Goal: Information Seeking & Learning: Learn about a topic

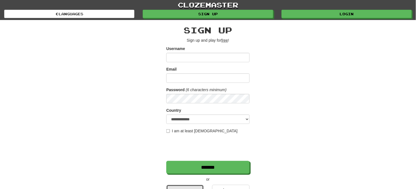
click at [188, 186] on link "Google" at bounding box center [184, 191] width 37 height 13
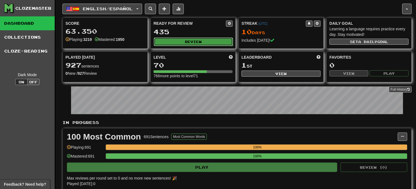
click at [201, 40] on button "Review" at bounding box center [193, 41] width 79 height 8
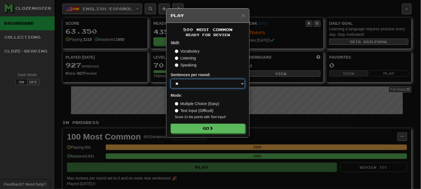
click at [199, 84] on select "* ** ** ** ** ** *** ********" at bounding box center [208, 83] width 74 height 9
select select "********"
click at [171, 79] on select "* ** ** ** ** ** *** ********" at bounding box center [208, 83] width 74 height 9
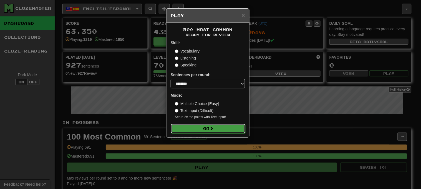
click at [200, 128] on button "Go" at bounding box center [208, 128] width 74 height 9
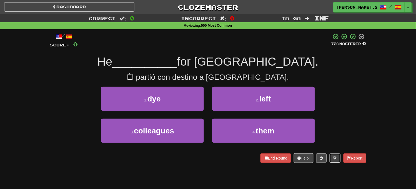
click at [333, 159] on span at bounding box center [335, 158] width 4 height 4
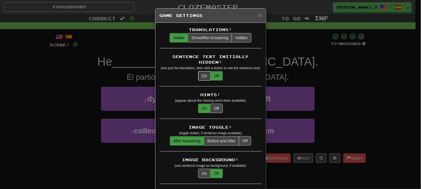
click at [202, 71] on button "On" at bounding box center [204, 75] width 12 height 9
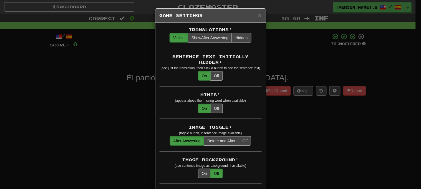
click at [287, 69] on div "× Game Settings Translations: Visible Show After Answering Hidden Sentence Text…" at bounding box center [210, 94] width 421 height 189
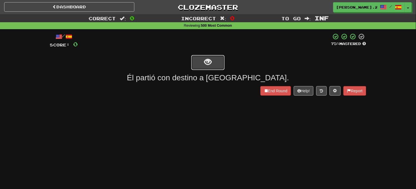
click at [217, 57] on button "show sentence" at bounding box center [207, 62] width 33 height 15
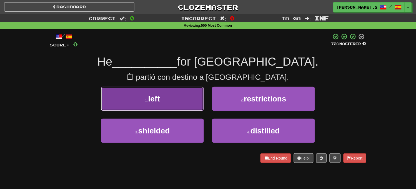
click at [173, 103] on button "1 . left" at bounding box center [152, 99] width 103 height 24
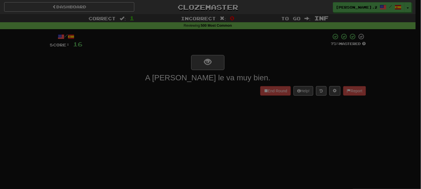
click at [75, 67] on div at bounding box center [210, 94] width 421 height 189
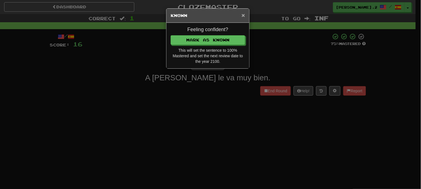
click at [242, 14] on span "×" at bounding box center [243, 15] width 3 height 6
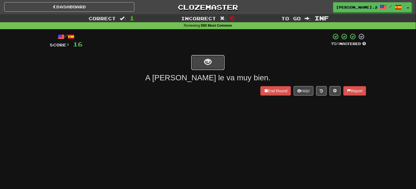
click at [217, 59] on button "show sentence" at bounding box center [207, 62] width 33 height 15
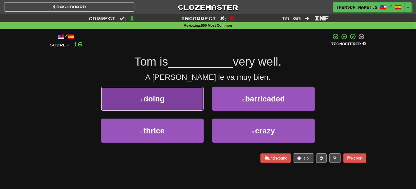
click at [193, 100] on button "1 . doing" at bounding box center [152, 99] width 103 height 24
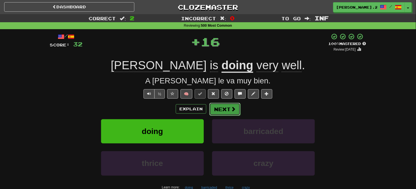
click at [226, 112] on button "Next" at bounding box center [224, 109] width 31 height 13
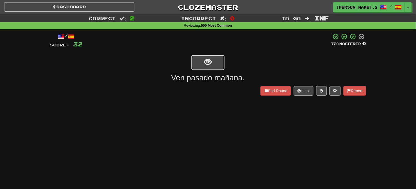
click at [218, 66] on button "show sentence" at bounding box center [207, 62] width 33 height 15
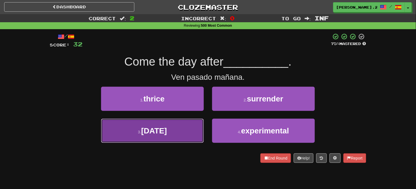
click at [185, 128] on button "3 . tomorrow" at bounding box center [152, 131] width 103 height 24
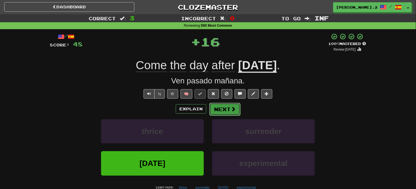
click at [219, 110] on button "Next" at bounding box center [224, 109] width 31 height 13
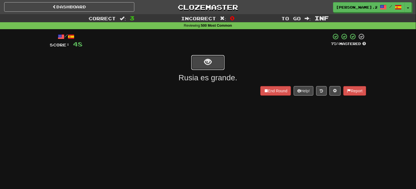
click at [217, 58] on button "show sentence" at bounding box center [207, 62] width 33 height 15
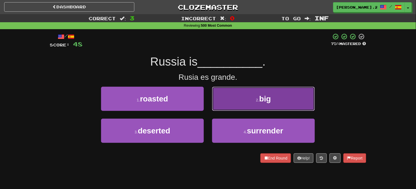
click at [237, 103] on button "2 . big" at bounding box center [263, 99] width 103 height 24
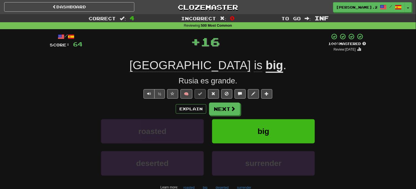
click at [228, 116] on div "Explain Next roasted big deserted surrender Learn more: roasted big deserted su…" at bounding box center [208, 146] width 316 height 89
click at [229, 112] on button "Next" at bounding box center [224, 109] width 31 height 13
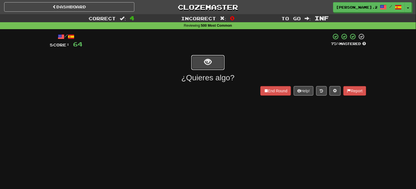
click at [211, 60] on span "show sentence" at bounding box center [207, 61] width 7 height 7
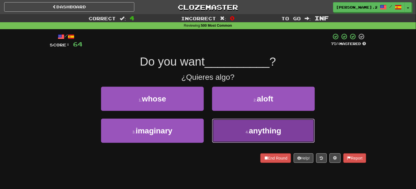
click at [246, 131] on small "4 ." at bounding box center [247, 132] width 3 height 4
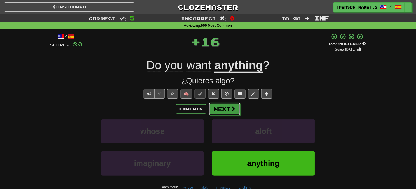
click at [228, 104] on button "Next" at bounding box center [224, 108] width 31 height 13
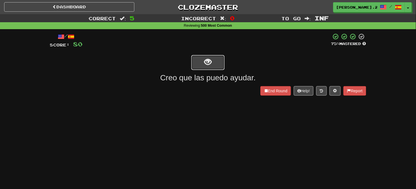
click at [211, 66] on span "show sentence" at bounding box center [207, 61] width 7 height 7
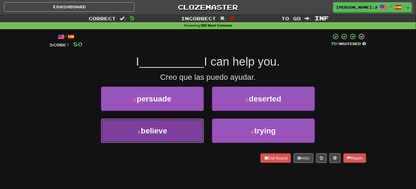
click at [178, 137] on button "3 . believe" at bounding box center [152, 131] width 103 height 24
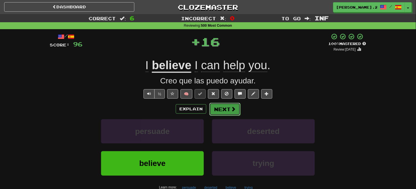
click at [228, 109] on button "Next" at bounding box center [224, 109] width 31 height 13
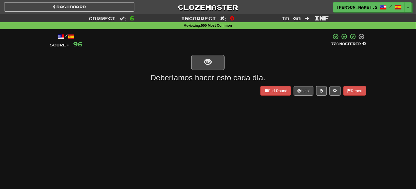
click at [207, 54] on div at bounding box center [208, 62] width 316 height 16
click at [207, 56] on button "show sentence" at bounding box center [207, 62] width 33 height 15
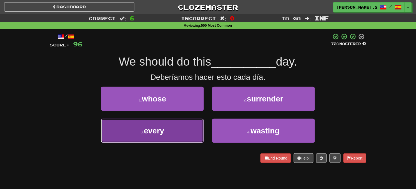
click at [191, 122] on button "3 . every" at bounding box center [152, 131] width 103 height 24
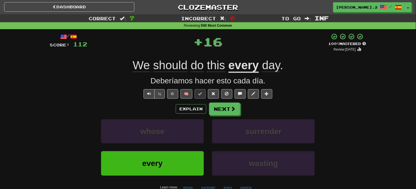
click at [232, 101] on div "/ Score: 112 + 16 100 % Mastered Review: 2025-09-18 We should do this every day…" at bounding box center [208, 123] width 316 height 180
click at [231, 107] on span at bounding box center [232, 108] width 5 height 5
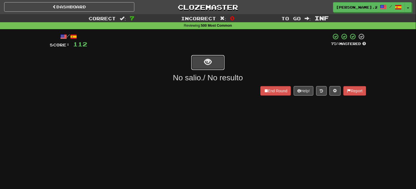
click at [215, 57] on button "show sentence" at bounding box center [207, 62] width 33 height 15
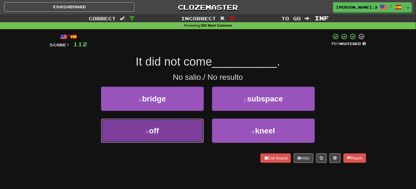
click at [178, 132] on button "3 . off" at bounding box center [152, 131] width 103 height 24
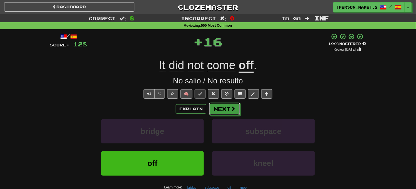
click at [234, 113] on button "Next" at bounding box center [224, 108] width 31 height 13
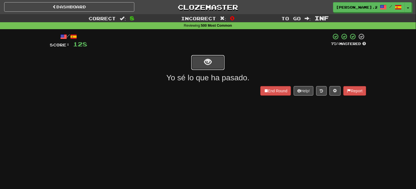
click at [208, 63] on span "show sentence" at bounding box center [207, 61] width 7 height 7
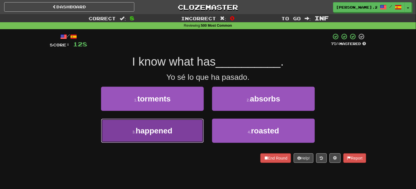
click at [168, 130] on span "happened" at bounding box center [154, 130] width 37 height 9
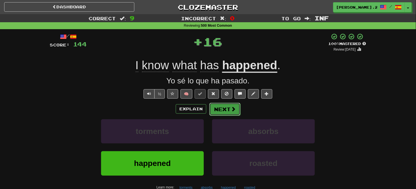
click at [233, 114] on button "Next" at bounding box center [224, 109] width 31 height 13
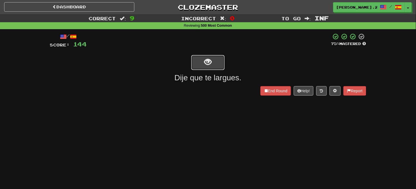
click at [202, 63] on button "show sentence" at bounding box center [207, 62] width 33 height 15
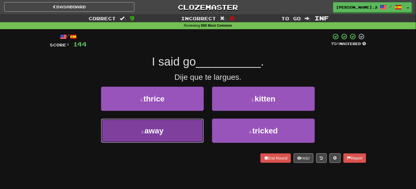
click at [178, 135] on button "3 . away" at bounding box center [152, 131] width 103 height 24
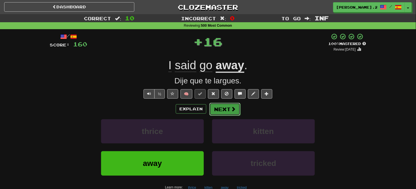
click at [217, 105] on button "Next" at bounding box center [224, 109] width 31 height 13
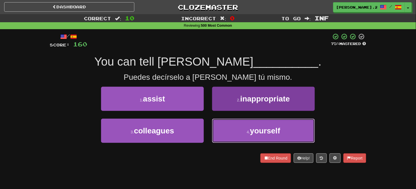
click at [233, 123] on button "4 . yourself" at bounding box center [263, 131] width 103 height 24
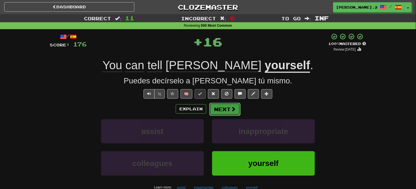
click at [229, 112] on button "Next" at bounding box center [224, 109] width 31 height 13
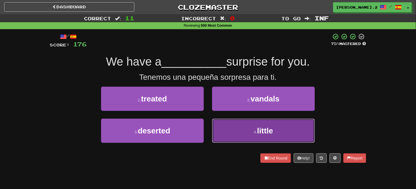
click at [230, 124] on button "4 . little" at bounding box center [263, 131] width 103 height 24
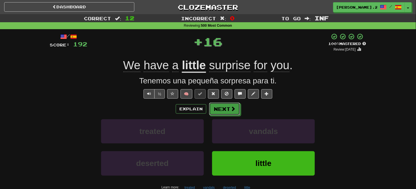
click at [218, 105] on button "Next" at bounding box center [224, 108] width 31 height 13
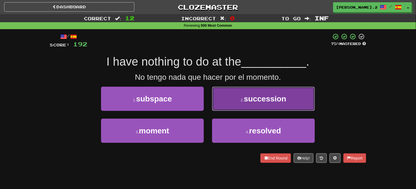
click at [218, 105] on button "2 . succession" at bounding box center [263, 99] width 103 height 24
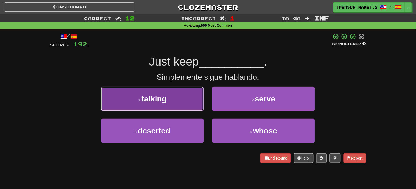
click at [171, 106] on button "1 . talking" at bounding box center [152, 99] width 103 height 24
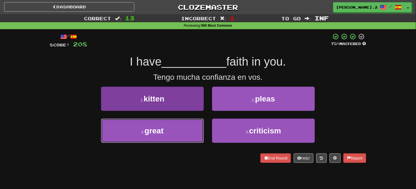
click at [175, 130] on button "3 . great" at bounding box center [152, 131] width 103 height 24
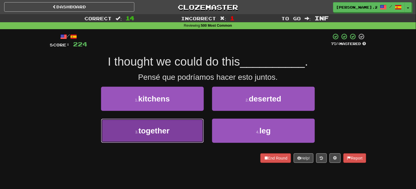
click at [190, 132] on button "3 . together" at bounding box center [152, 131] width 103 height 24
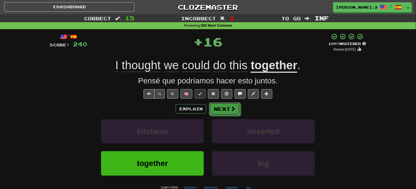
click at [223, 110] on button "Next" at bounding box center [224, 108] width 31 height 13
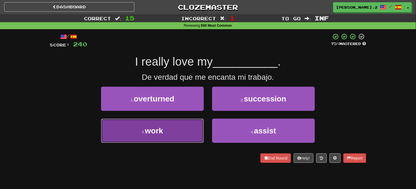
click at [190, 125] on button "3 . work" at bounding box center [152, 131] width 103 height 24
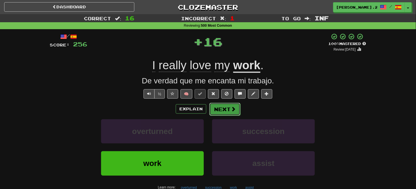
click at [221, 107] on button "Next" at bounding box center [224, 109] width 31 height 13
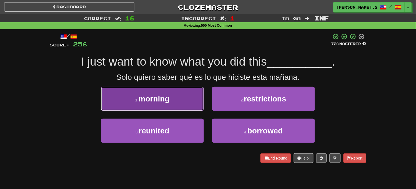
click at [170, 92] on button "1 . morning" at bounding box center [152, 99] width 103 height 24
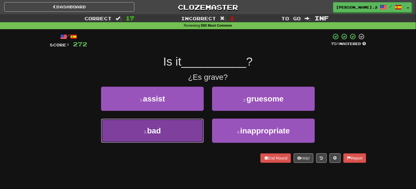
click at [177, 136] on button "3 . bad" at bounding box center [152, 131] width 103 height 24
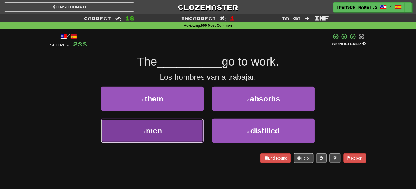
click at [178, 124] on button "3 . men" at bounding box center [152, 131] width 103 height 24
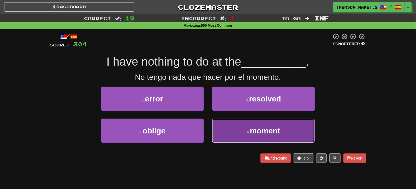
click at [225, 125] on button "4 . moment" at bounding box center [263, 131] width 103 height 24
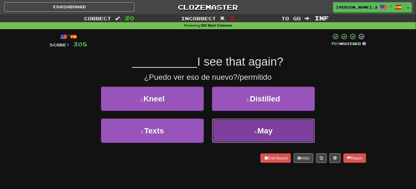
click at [228, 131] on button "4 . May" at bounding box center [263, 131] width 103 height 24
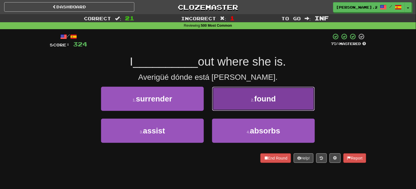
click at [228, 104] on button "2 . found" at bounding box center [263, 99] width 103 height 24
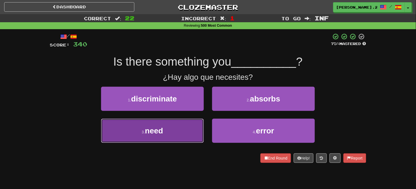
click at [184, 126] on button "3 . need" at bounding box center [152, 131] width 103 height 24
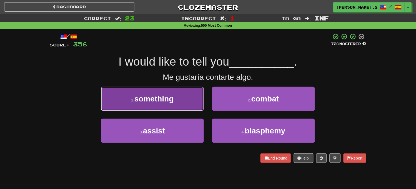
click at [195, 106] on button "1 . something" at bounding box center [152, 99] width 103 height 24
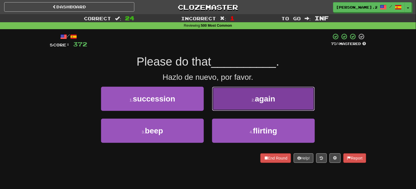
click at [237, 103] on button "2 . again" at bounding box center [263, 99] width 103 height 24
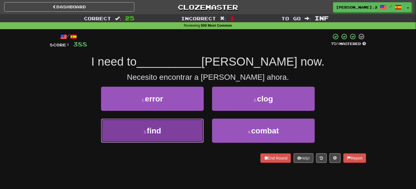
click at [182, 139] on button "3 . find" at bounding box center [152, 131] width 103 height 24
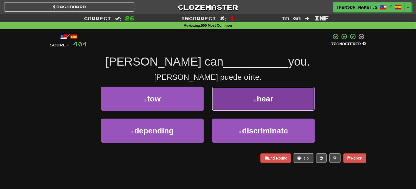
click at [243, 104] on button "2 . hear" at bounding box center [263, 99] width 103 height 24
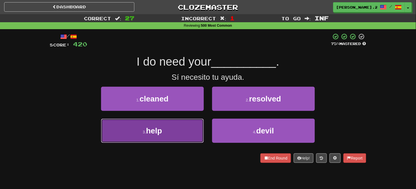
click at [186, 126] on button "3 . help" at bounding box center [152, 131] width 103 height 24
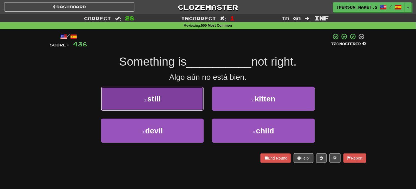
click at [183, 97] on button "1 . still" at bounding box center [152, 99] width 103 height 24
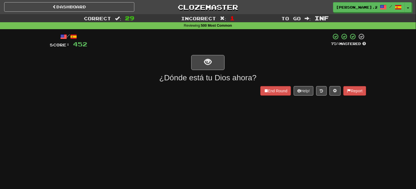
click at [183, 97] on div "/ Score: 452 75 % Mastered ¿Dónde está tu Dios ahora? End Round Help! Report" at bounding box center [208, 66] width 316 height 74
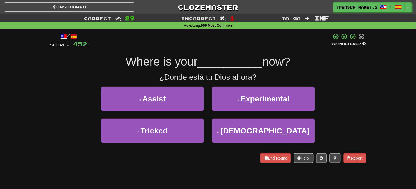
click at [235, 145] on div "4 . God" at bounding box center [263, 135] width 111 height 32
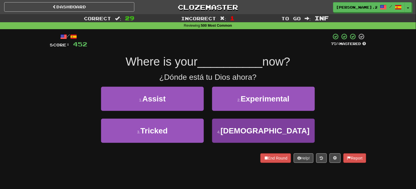
click at [235, 142] on div "4 . God" at bounding box center [263, 135] width 111 height 32
click at [237, 135] on button "4 . God" at bounding box center [263, 131] width 103 height 24
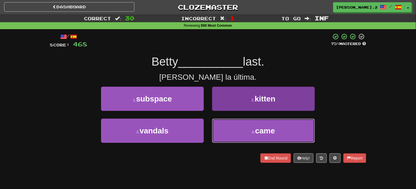
click at [230, 130] on button "4 . came" at bounding box center [263, 131] width 103 height 24
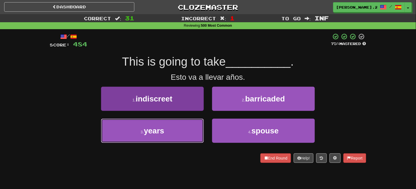
click at [183, 125] on button "3 . years" at bounding box center [152, 131] width 103 height 24
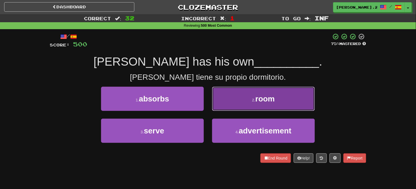
click at [242, 96] on button "2 . room" at bounding box center [263, 99] width 103 height 24
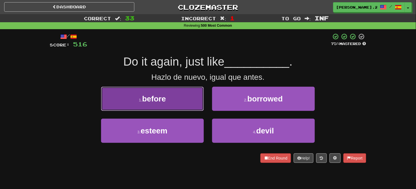
click at [168, 96] on button "1 . before" at bounding box center [152, 99] width 103 height 24
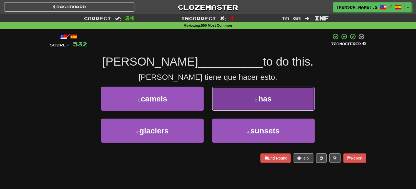
click at [237, 106] on button "2 . has" at bounding box center [263, 99] width 103 height 24
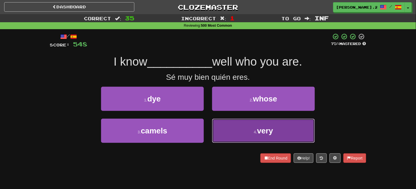
click at [250, 127] on button "4 . very" at bounding box center [263, 131] width 103 height 24
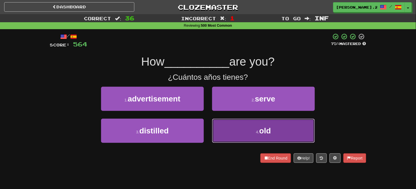
click at [233, 122] on button "4 . old" at bounding box center [263, 131] width 103 height 24
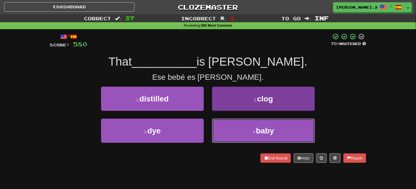
click at [221, 128] on button "4 . baby" at bounding box center [263, 131] width 103 height 24
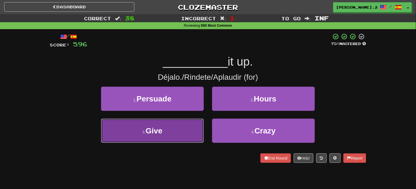
click at [197, 130] on button "3 . Give" at bounding box center [152, 131] width 103 height 24
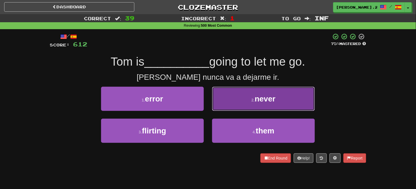
click at [247, 95] on button "2 . never" at bounding box center [263, 99] width 103 height 24
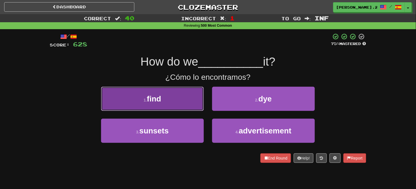
click at [176, 97] on button "1 . find" at bounding box center [152, 99] width 103 height 24
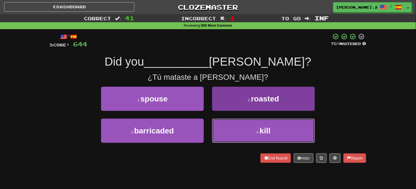
click at [220, 129] on button "4 . kill" at bounding box center [263, 131] width 103 height 24
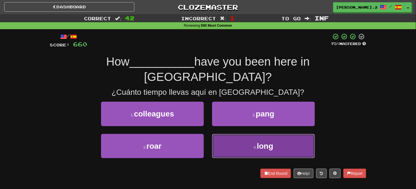
click at [218, 134] on button "4 . long" at bounding box center [263, 146] width 103 height 24
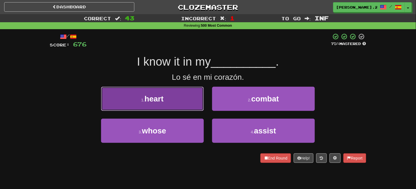
click at [181, 103] on button "1 . heart" at bounding box center [152, 99] width 103 height 24
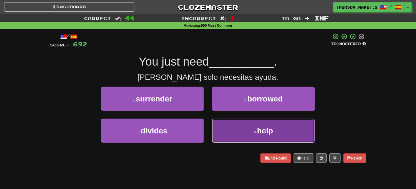
click at [226, 130] on button "4 . help" at bounding box center [263, 131] width 103 height 24
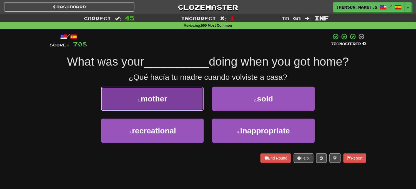
click at [192, 100] on button "1 . mother" at bounding box center [152, 99] width 103 height 24
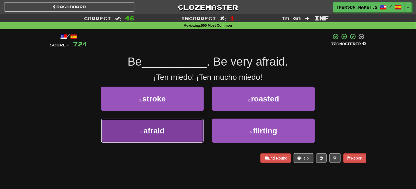
click at [189, 131] on button "3 . afraid" at bounding box center [152, 131] width 103 height 24
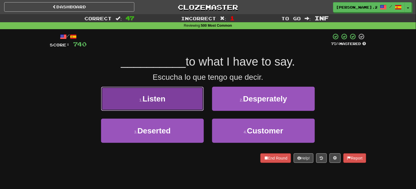
click at [174, 99] on button "1 . Listen" at bounding box center [152, 99] width 103 height 24
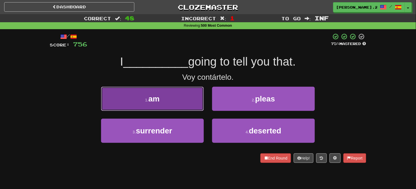
click at [185, 106] on button "1 . am" at bounding box center [152, 99] width 103 height 24
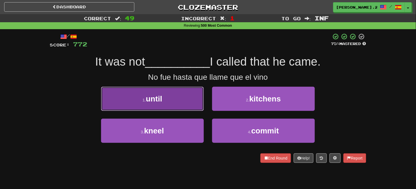
click at [182, 105] on button "1 . until" at bounding box center [152, 99] width 103 height 24
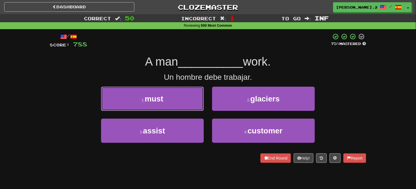
click at [190, 102] on button "1 . must" at bounding box center [152, 99] width 103 height 24
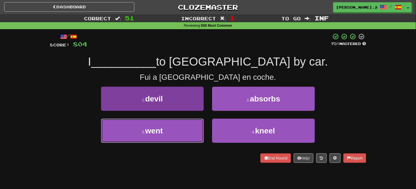
click at [187, 123] on button "3 . went" at bounding box center [152, 131] width 103 height 24
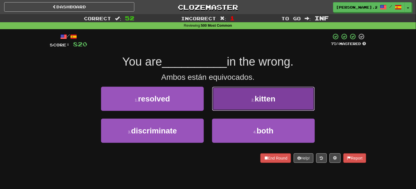
click at [221, 99] on button "2 . kitten" at bounding box center [263, 99] width 103 height 24
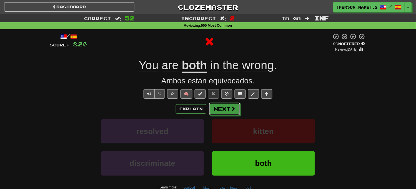
click at [226, 110] on button "Next" at bounding box center [224, 108] width 31 height 13
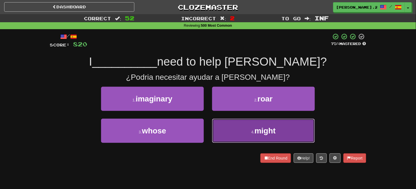
click at [230, 125] on button "4 . might" at bounding box center [263, 131] width 103 height 24
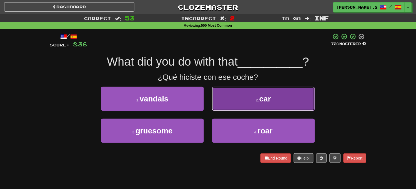
click at [234, 108] on button "2 . car" at bounding box center [263, 99] width 103 height 24
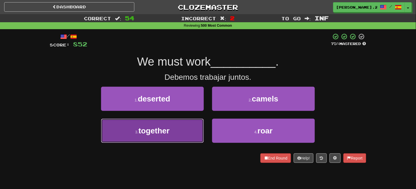
click at [172, 131] on button "3 . together" at bounding box center [152, 131] width 103 height 24
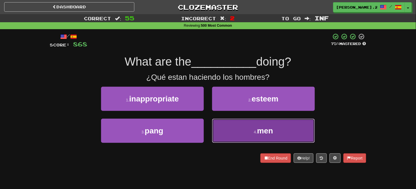
click at [228, 129] on button "4 . men" at bounding box center [263, 131] width 103 height 24
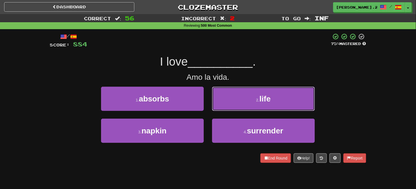
click at [216, 99] on button "2 . life" at bounding box center [263, 99] width 103 height 24
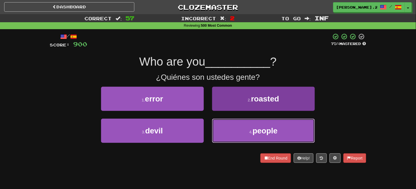
click at [247, 125] on button "4 . people" at bounding box center [263, 131] width 103 height 24
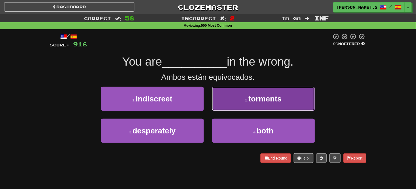
click at [231, 107] on button "2 . torments" at bounding box center [263, 99] width 103 height 24
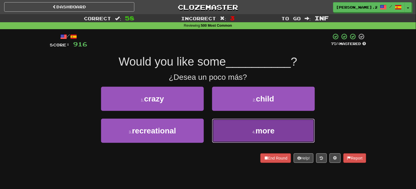
click at [244, 131] on button "4 . more" at bounding box center [263, 131] width 103 height 24
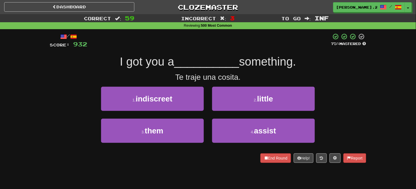
click at [218, 112] on div "2 . little" at bounding box center [263, 103] width 111 height 32
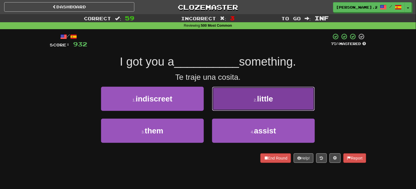
click at [219, 108] on button "2 . little" at bounding box center [263, 99] width 103 height 24
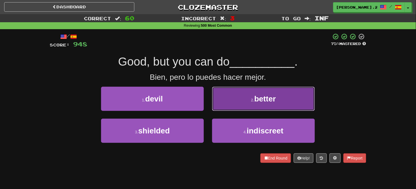
click at [220, 105] on button "2 . better" at bounding box center [263, 99] width 103 height 24
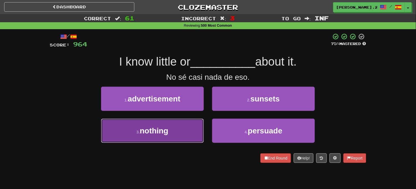
click at [189, 129] on button "3 . nothing" at bounding box center [152, 131] width 103 height 24
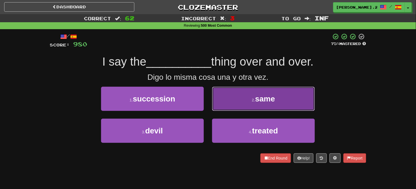
click at [240, 105] on button "2 . same" at bounding box center [263, 99] width 103 height 24
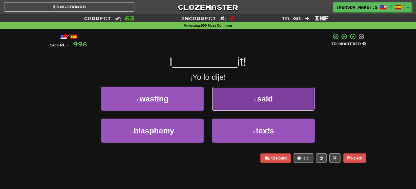
click at [252, 107] on button "2 . said" at bounding box center [263, 99] width 103 height 24
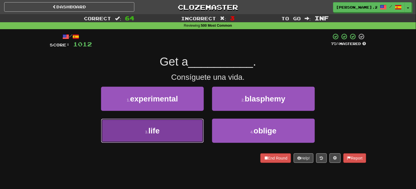
click at [177, 133] on button "3 . life" at bounding box center [152, 131] width 103 height 24
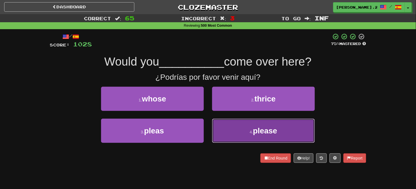
click at [248, 126] on button "4 . please" at bounding box center [263, 131] width 103 height 24
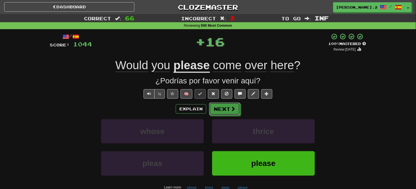
drag, startPoint x: 230, startPoint y: 112, endPoint x: 149, endPoint y: 201, distance: 120.1
